Goal: Transaction & Acquisition: Purchase product/service

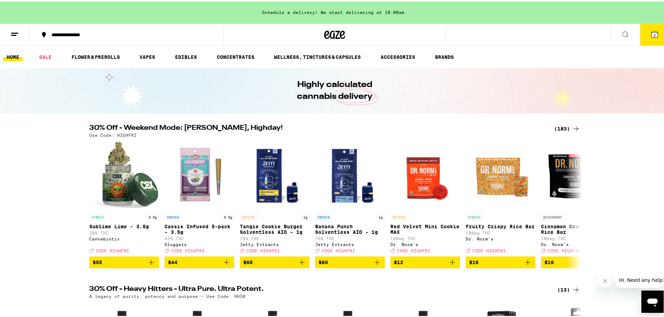
click at [558, 129] on div "(183)" at bounding box center [567, 127] width 26 height 8
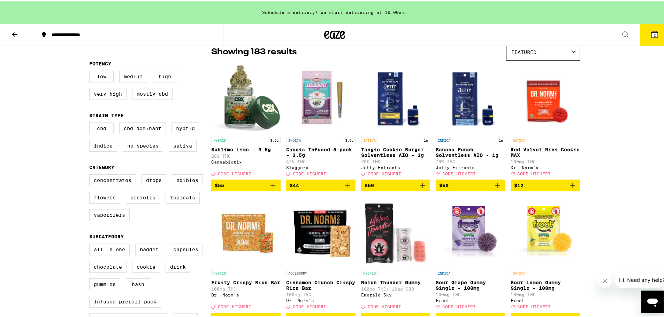
scroll to position [70, 0]
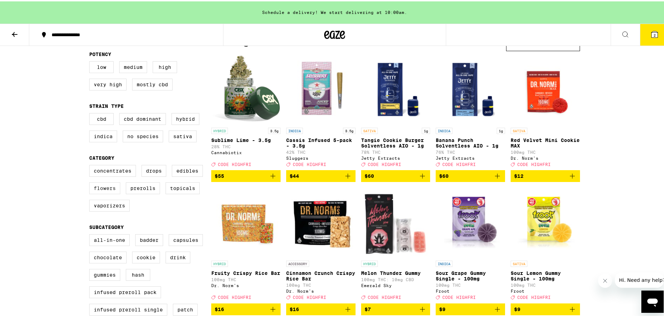
click at [89, 189] on label "Flowers" at bounding box center [104, 187] width 31 height 12
click at [91, 165] on input "Flowers" at bounding box center [91, 165] width 0 height 0
checkbox input "true"
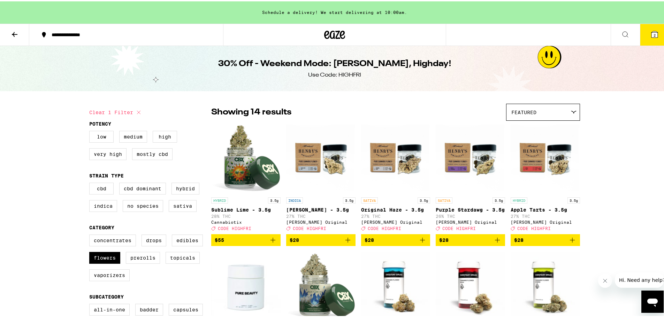
click at [10, 30] on icon at bounding box center [14, 33] width 8 height 8
